Goal: Check status: Check status

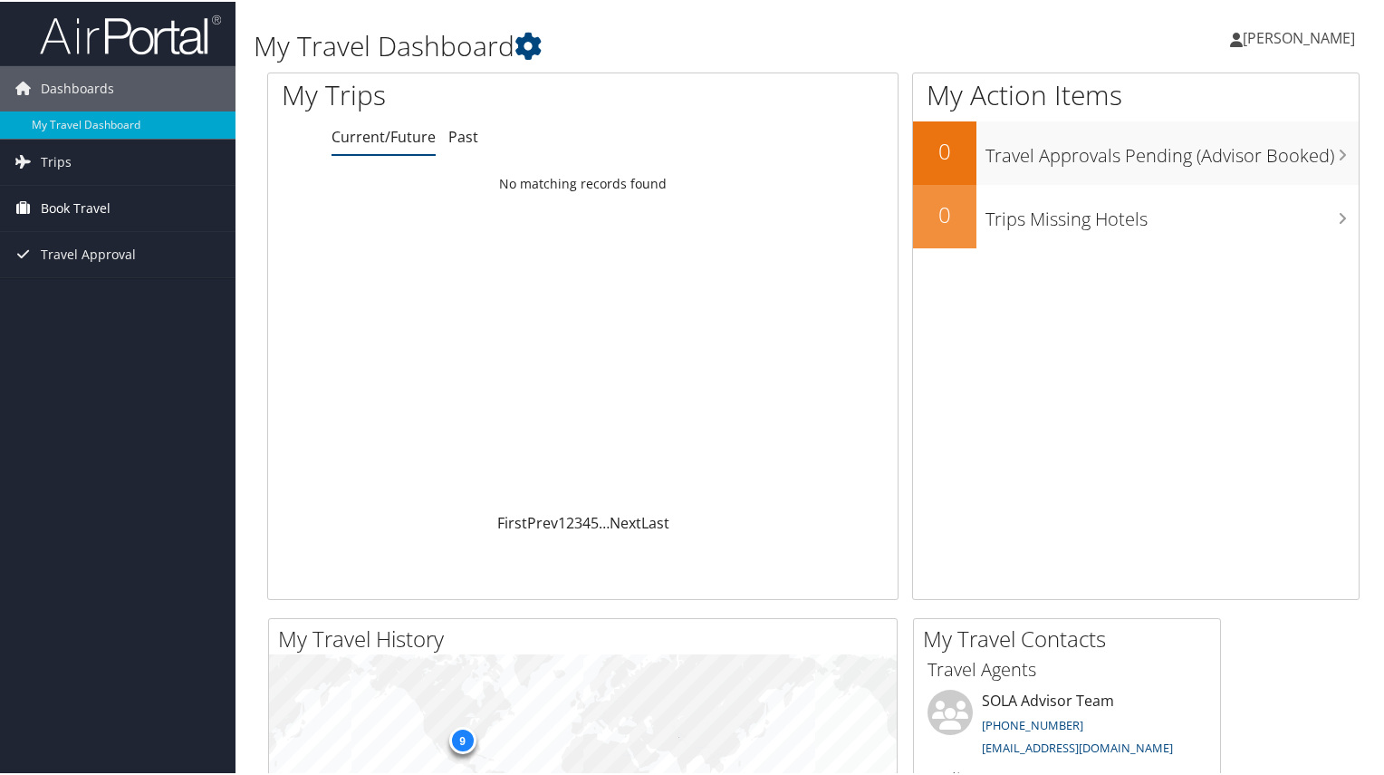
click at [89, 217] on span "Book Travel" at bounding box center [76, 206] width 70 height 45
click at [99, 294] on span "Travel Approval" at bounding box center [88, 306] width 95 height 45
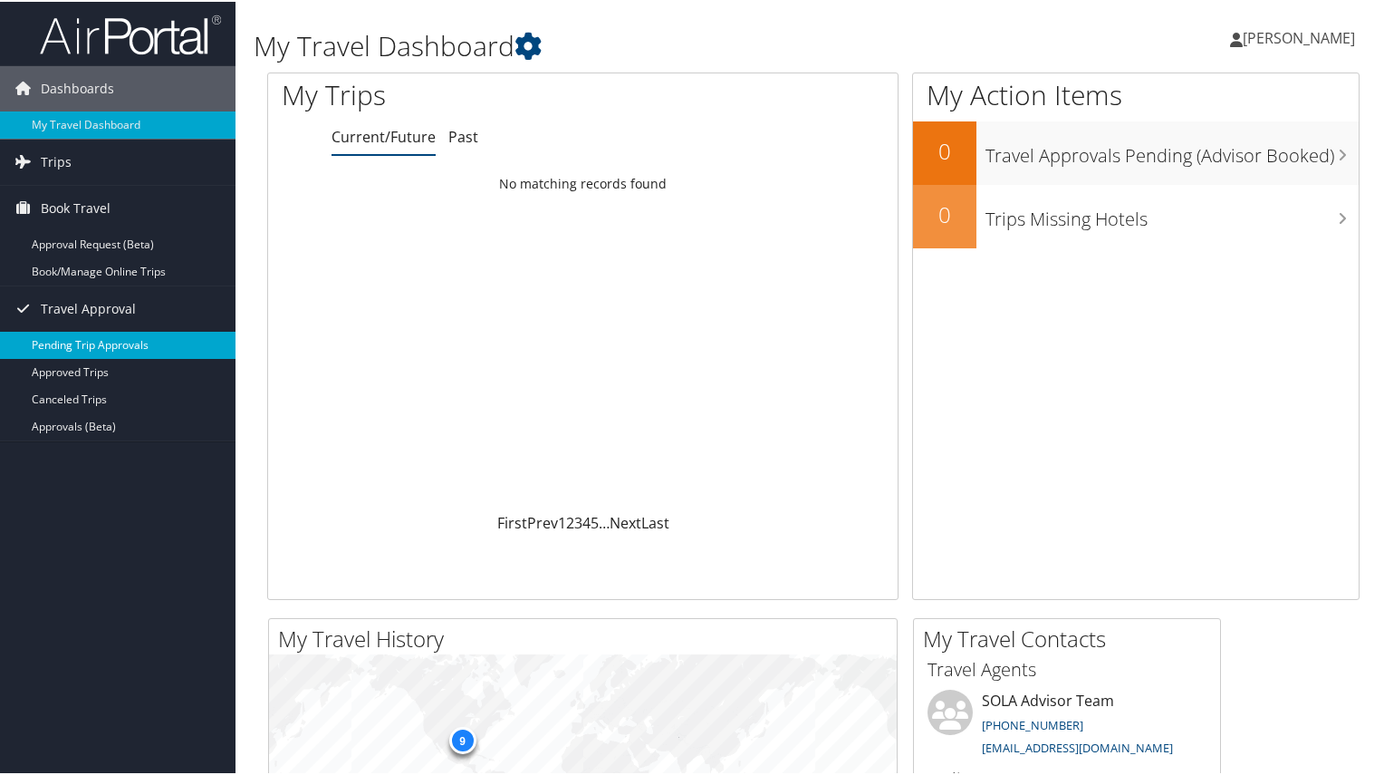
click at [107, 342] on link "Pending Trip Approvals" at bounding box center [118, 343] width 236 height 27
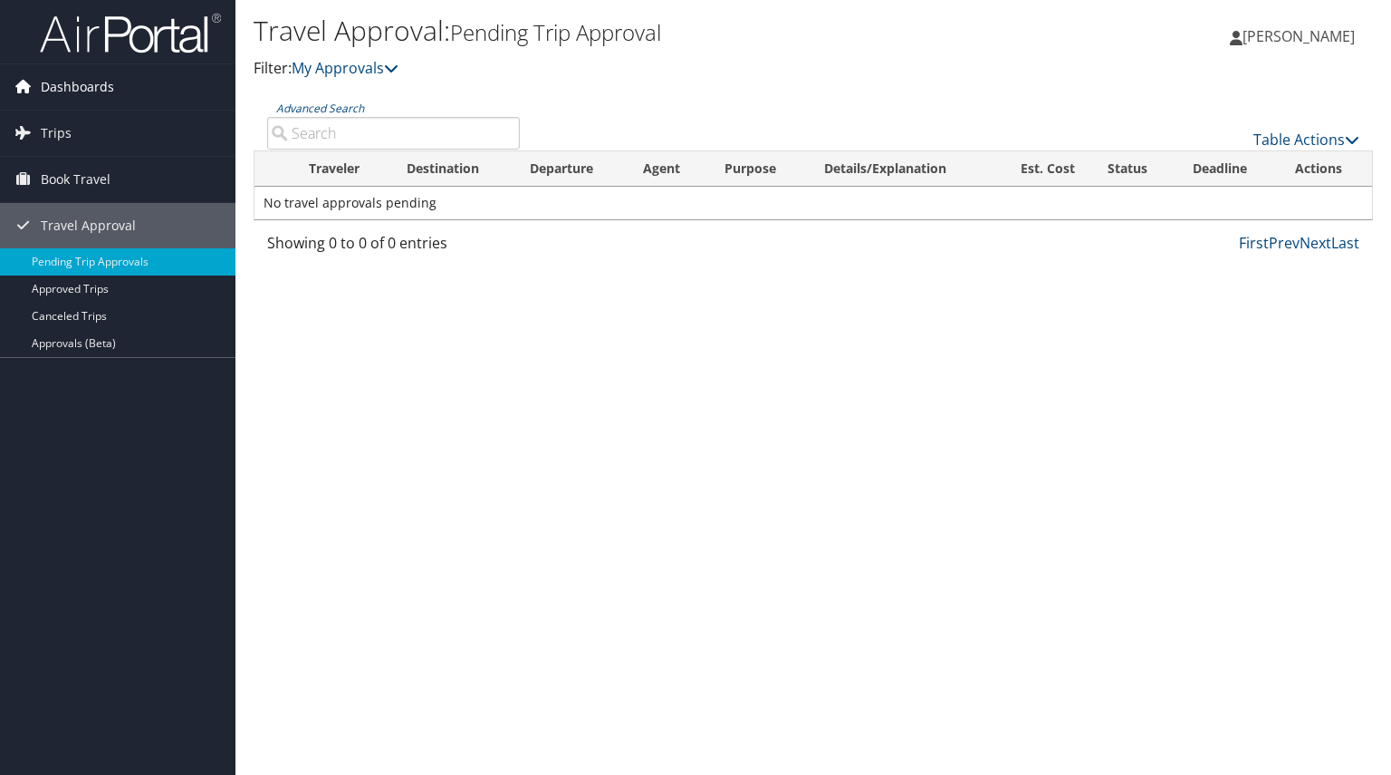
click at [68, 71] on span "Dashboards" at bounding box center [77, 86] width 73 height 45
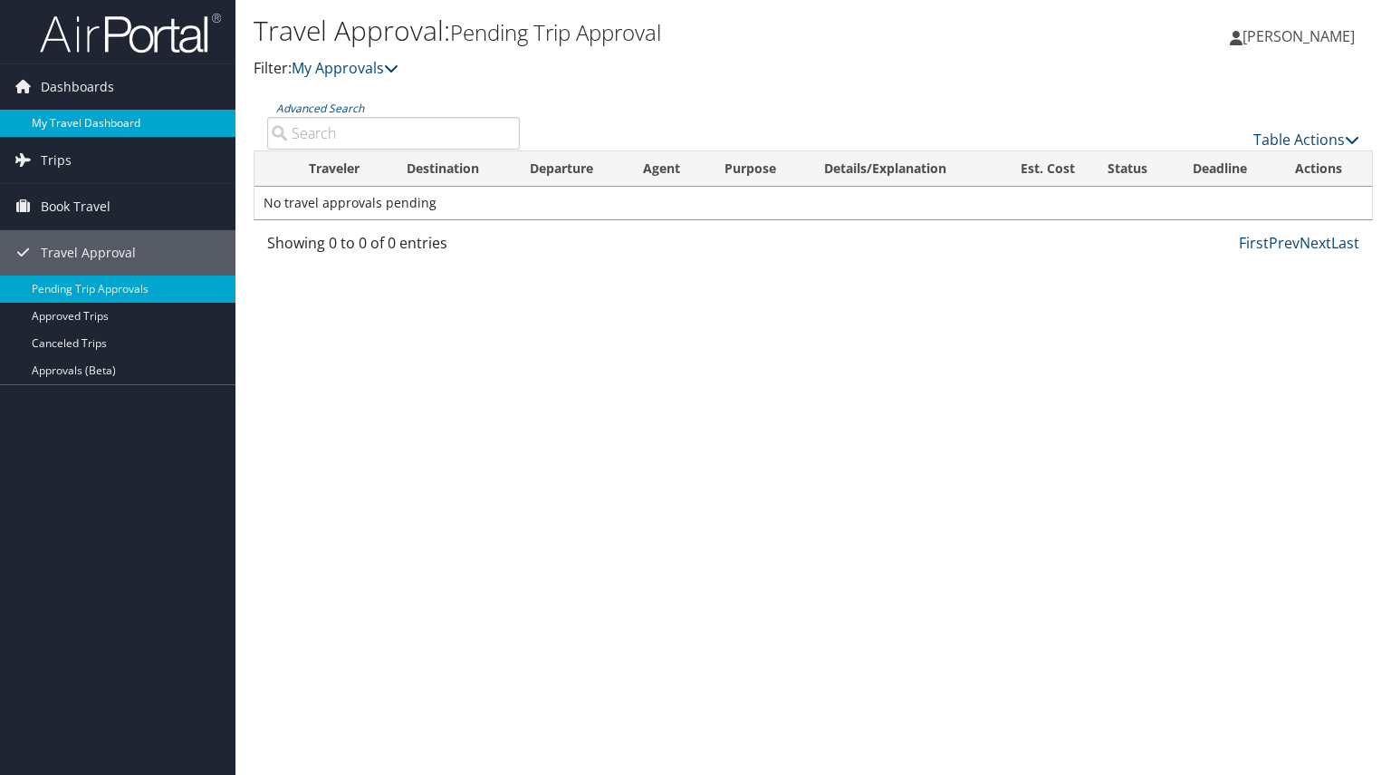
click at [74, 125] on link "My Travel Dashboard" at bounding box center [118, 123] width 236 height 27
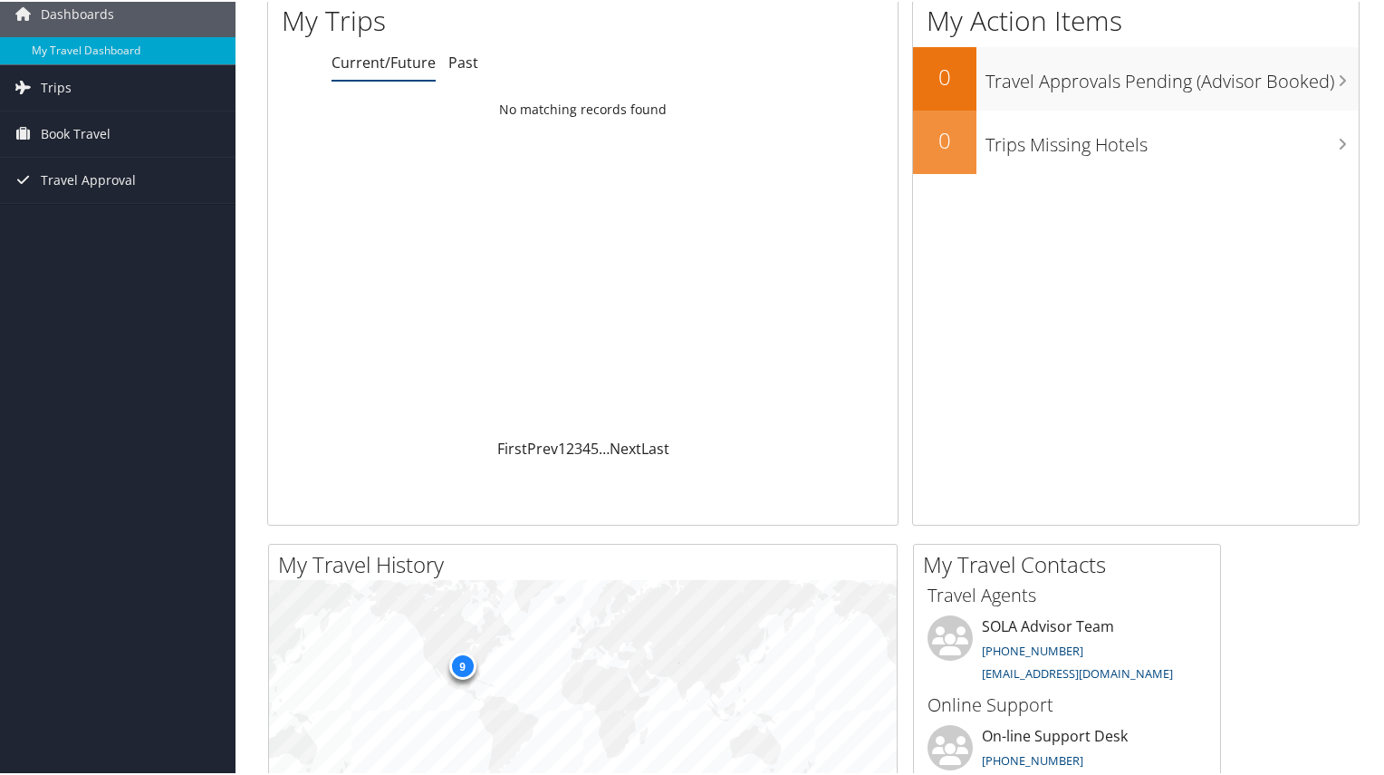
scroll to position [54, 0]
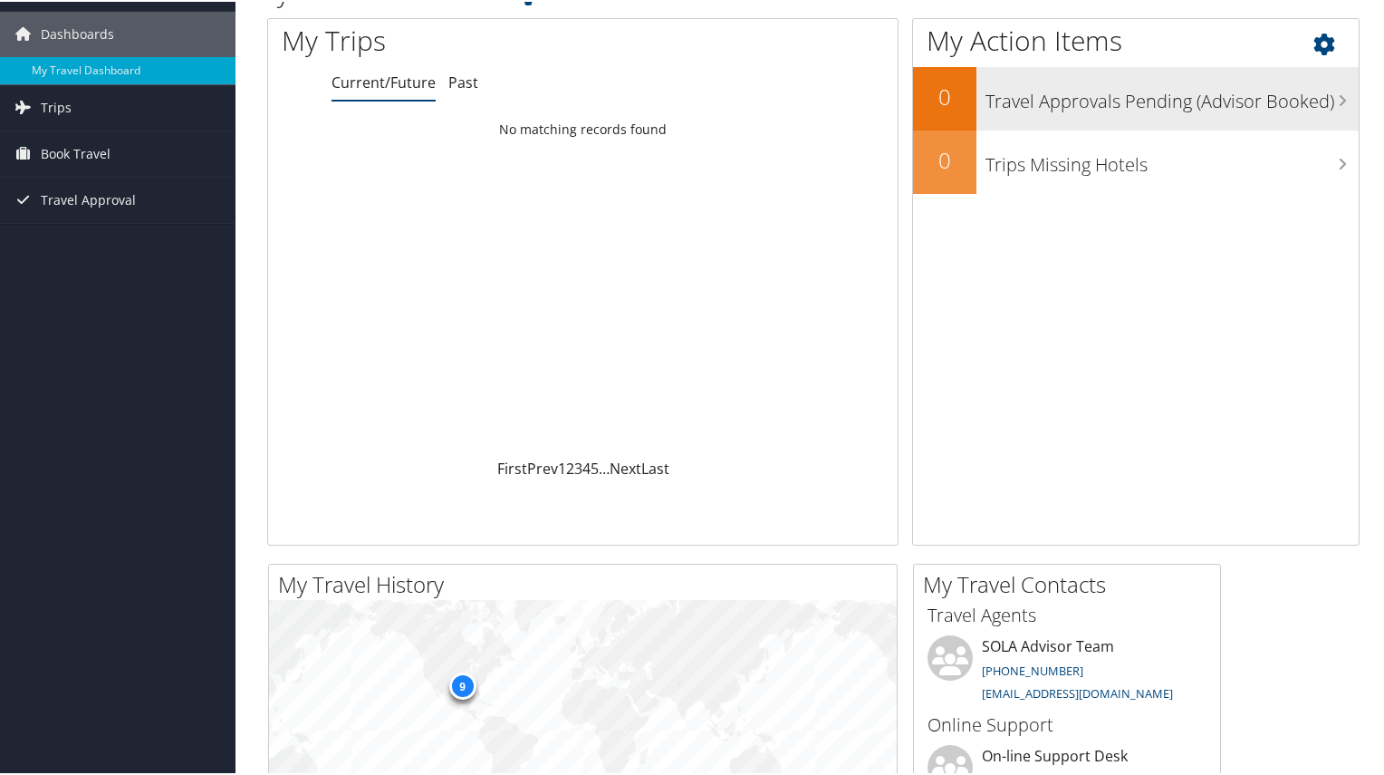
click at [1291, 120] on div "Travel Approvals Pending (Advisor Booked)" at bounding box center [1168, 96] width 382 height 63
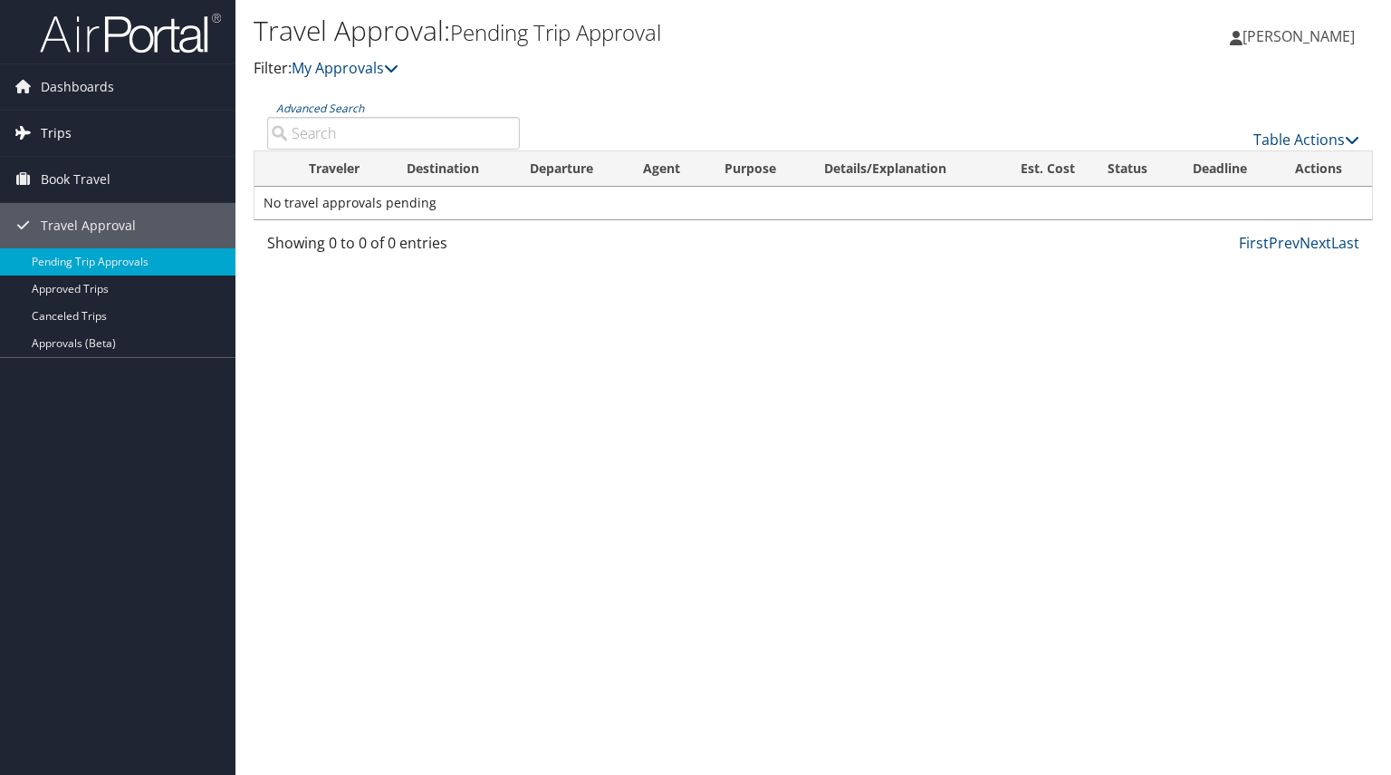
click at [83, 147] on link "Trips" at bounding box center [118, 133] width 236 height 45
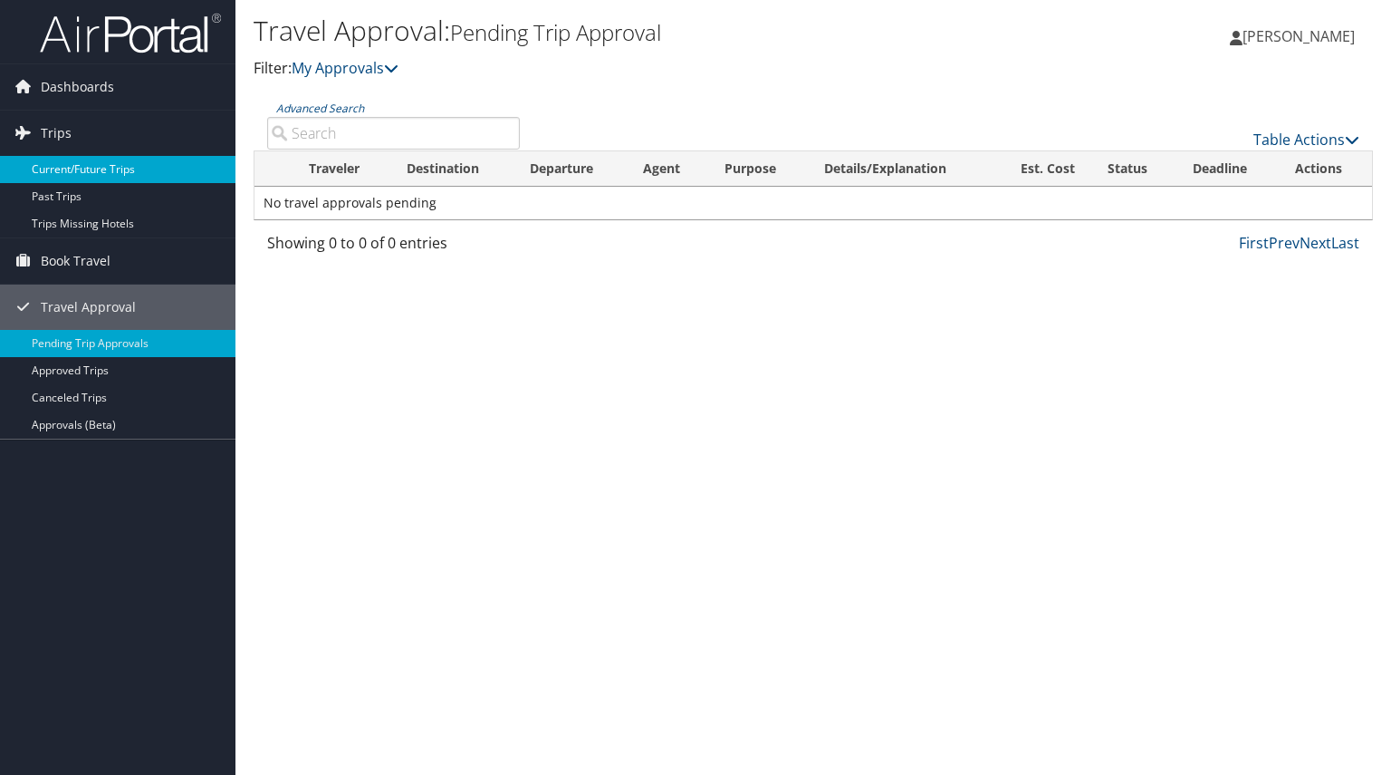
click at [83, 166] on link "Current/Future Trips" at bounding box center [118, 169] width 236 height 27
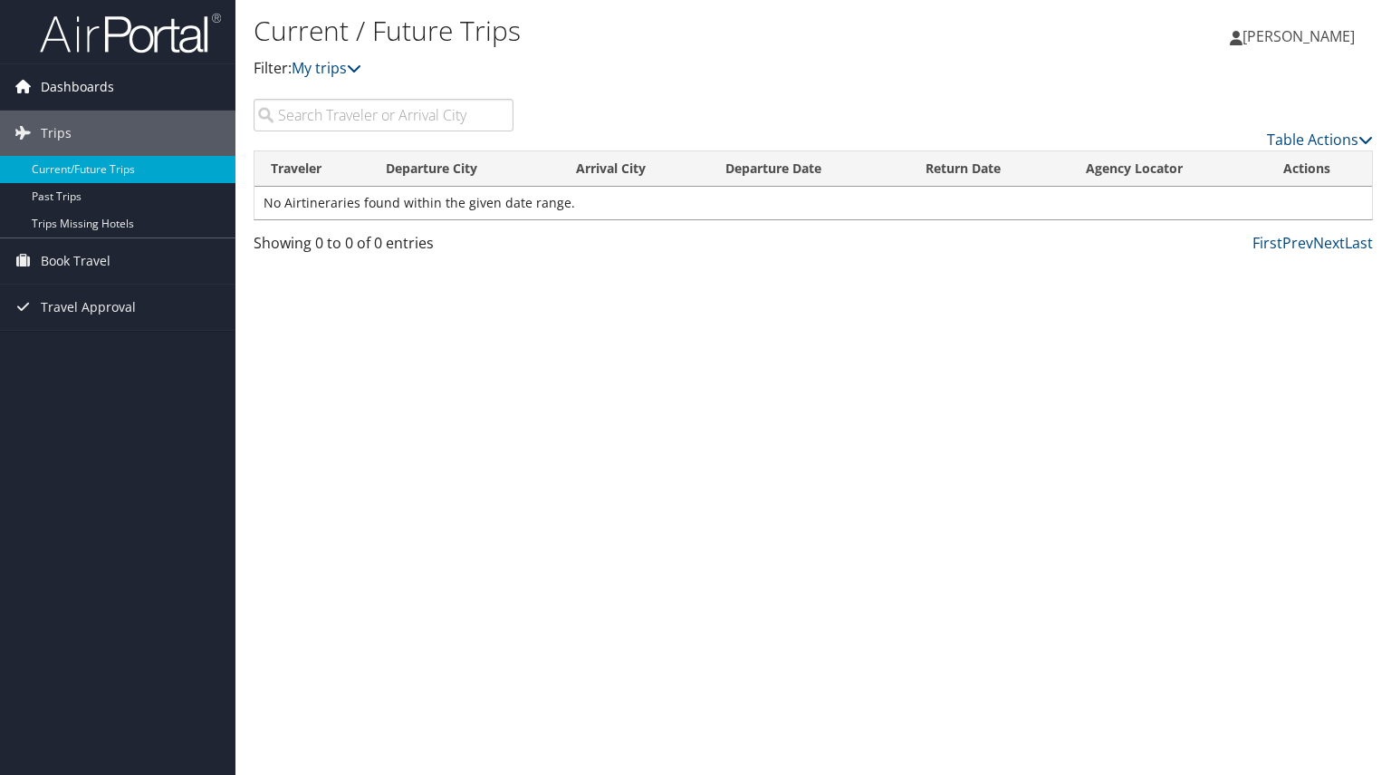
click at [83, 96] on span "Dashboards" at bounding box center [77, 86] width 73 height 45
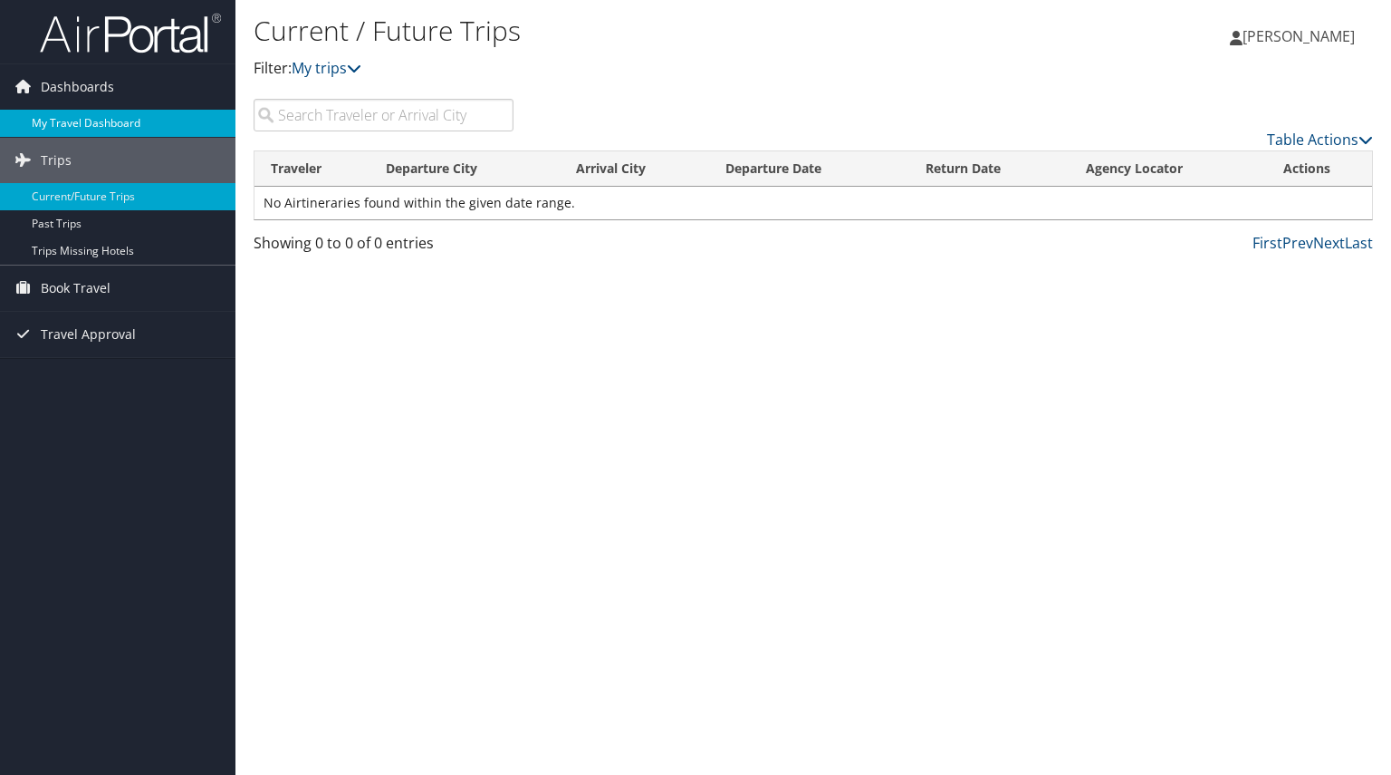
click at [86, 121] on link "My Travel Dashboard" at bounding box center [118, 123] width 236 height 27
